Goal: Task Accomplishment & Management: Manage account settings

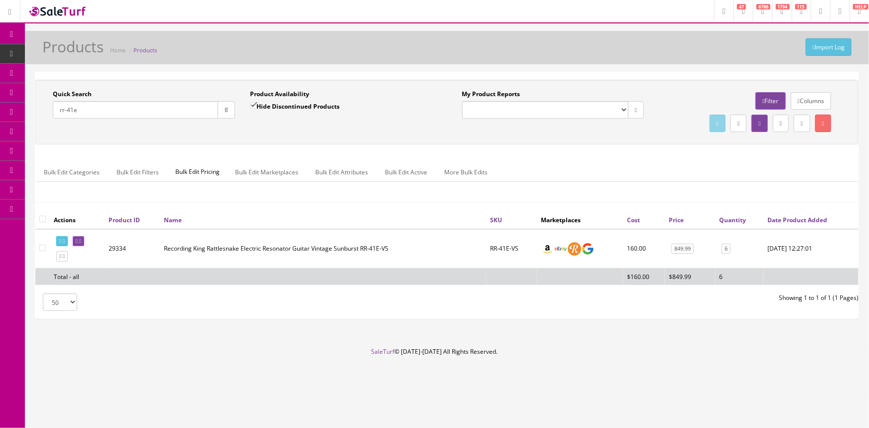
click at [177, 114] on input "rr-41e" at bounding box center [135, 109] width 165 height 17
drag, startPoint x: 158, startPoint y: 112, endPoint x: 142, endPoint y: 130, distance: 23.3
click at [142, 130] on div "Quick Search Date From Product Availability Hide Discontinued Products Date To …" at bounding box center [447, 112] width 819 height 45
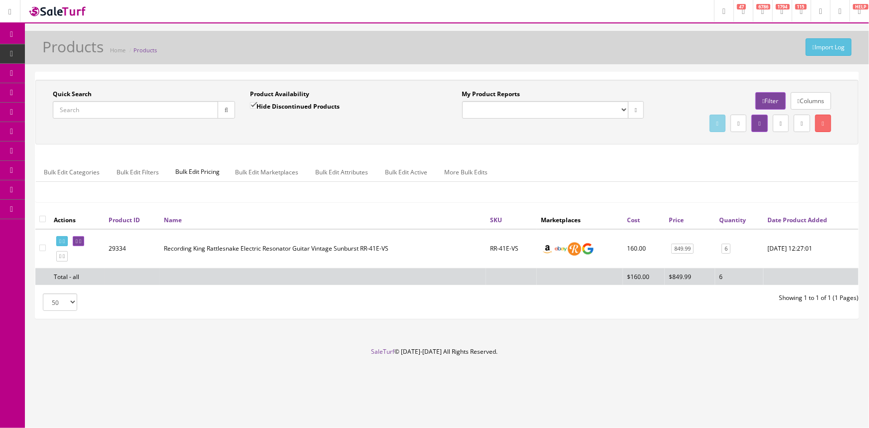
drag, startPoint x: 149, startPoint y: 119, endPoint x: 153, endPoint y: 108, distance: 12.3
click at [149, 118] on div "Quick Search Date From" at bounding box center [143, 108] width 197 height 36
click at [154, 105] on input "Quick Search" at bounding box center [135, 109] width 165 height 17
type input "E"
type input "Horizon IIIf"
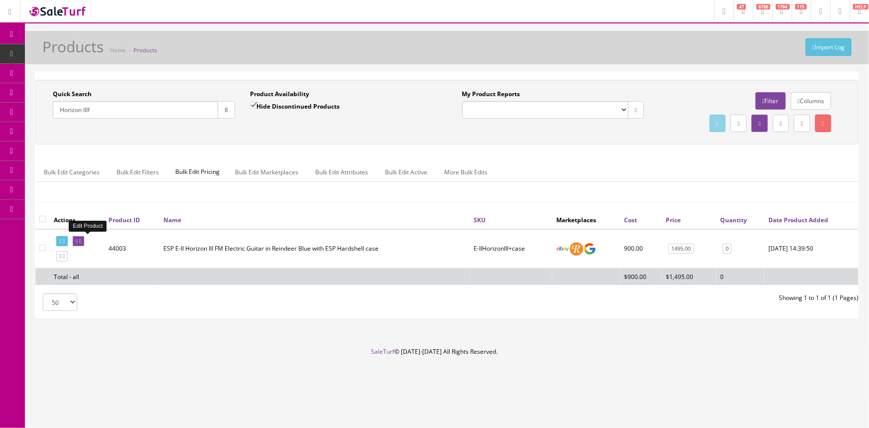
click at [81, 241] on icon at bounding box center [80, 241] width 2 height 5
click at [84, 236] on link at bounding box center [78, 241] width 11 height 10
click at [81, 243] on icon at bounding box center [80, 241] width 2 height 5
click at [81, 246] on td at bounding box center [77, 248] width 55 height 39
click at [83, 244] on link at bounding box center [78, 241] width 11 height 10
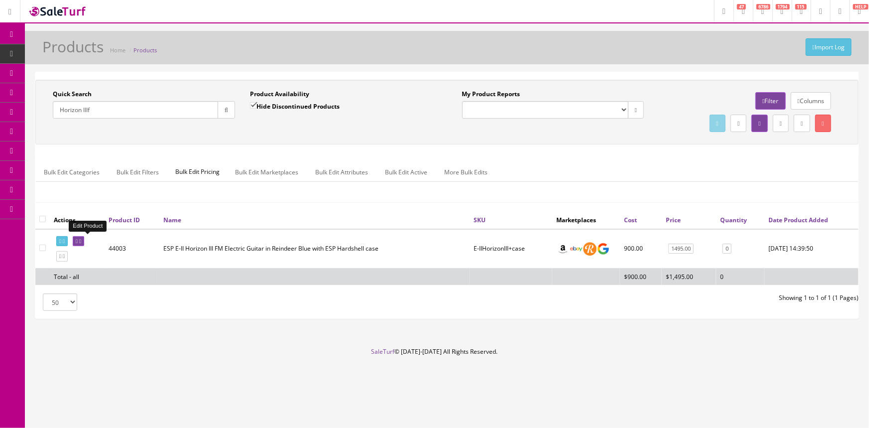
click at [83, 244] on link at bounding box center [78, 241] width 11 height 10
drag, startPoint x: 83, startPoint y: 244, endPoint x: 120, endPoint y: 233, distance: 38.9
click at [83, 244] on link at bounding box center [78, 241] width 11 height 10
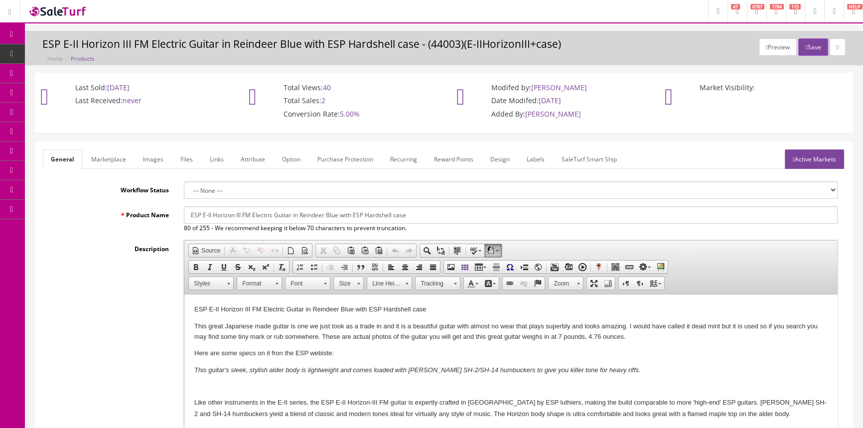
click at [147, 152] on link "Images" at bounding box center [153, 158] width 36 height 19
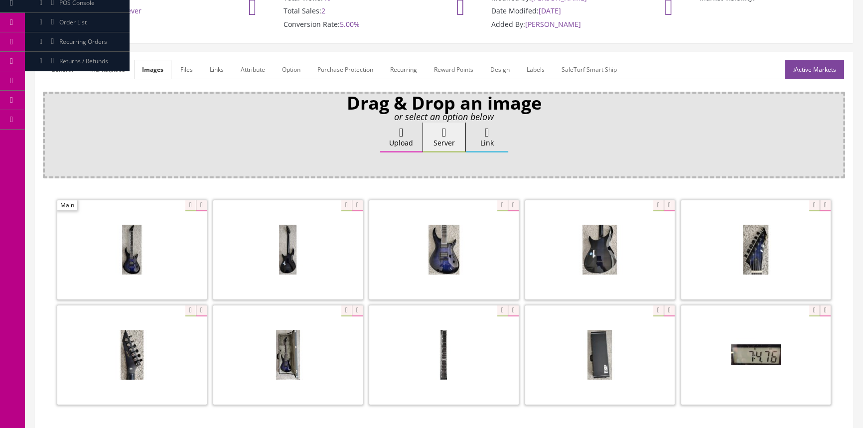
scroll to position [90, 0]
click at [140, 249] on span at bounding box center [131, 249] width 149 height 99
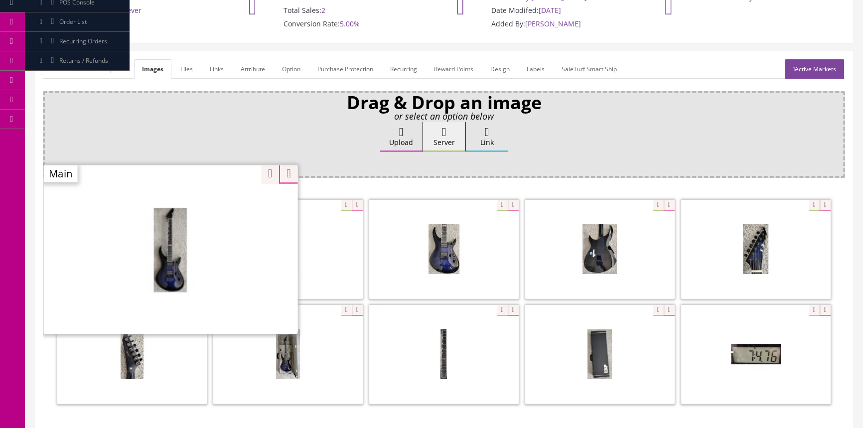
click at [179, 208] on div at bounding box center [171, 248] width 254 height 169
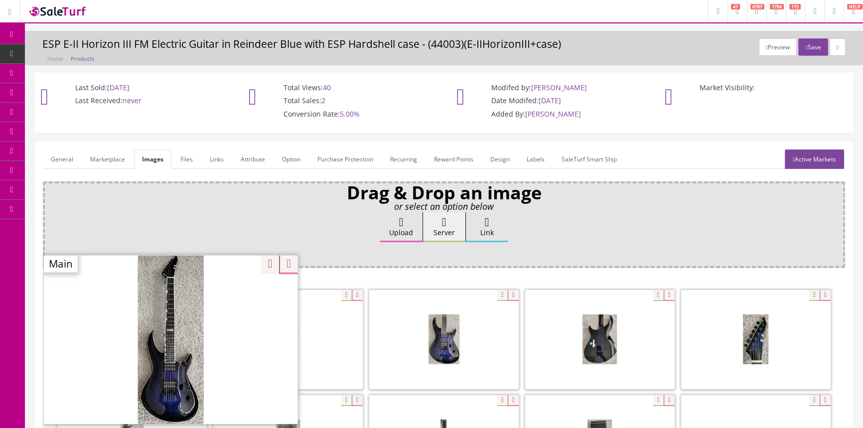
scroll to position [0, 0]
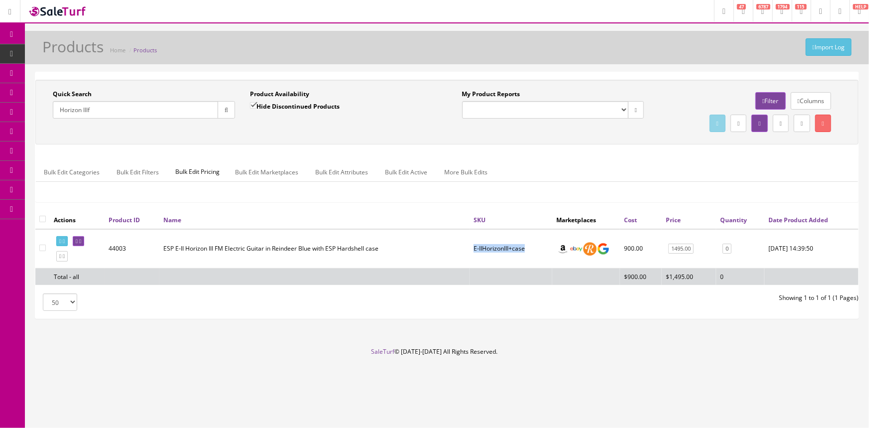
drag, startPoint x: 470, startPoint y: 248, endPoint x: 525, endPoint y: 245, distance: 54.9
click at [525, 245] on td "E-IIHorizonIII+case" at bounding box center [511, 248] width 83 height 39
copy td "E-IIHorizonIII+case"
click at [78, 239] on icon at bounding box center [77, 241] width 2 height 5
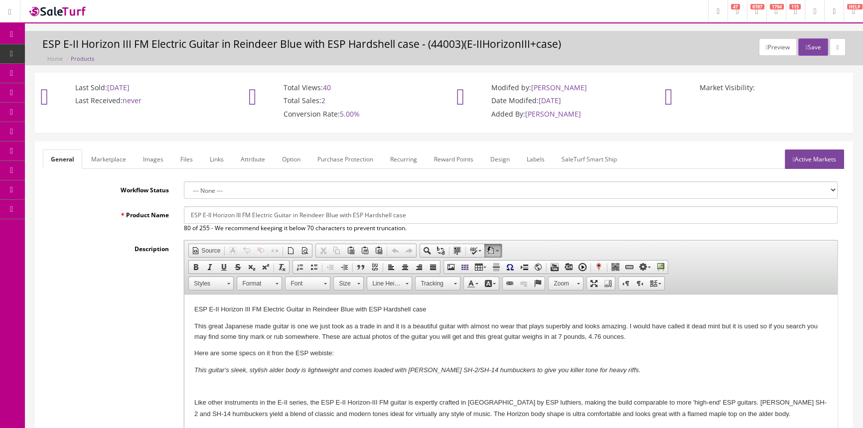
click at [149, 157] on link "Images" at bounding box center [153, 158] width 36 height 19
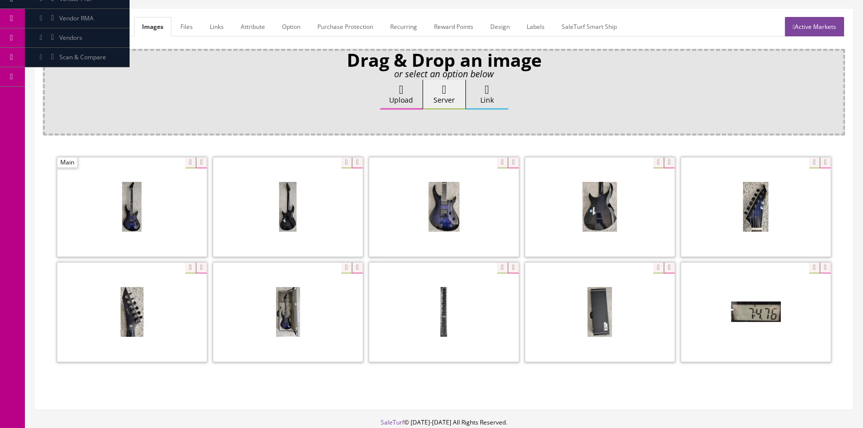
scroll to position [136, 0]
